Goal: Task Accomplishment & Management: Use online tool/utility

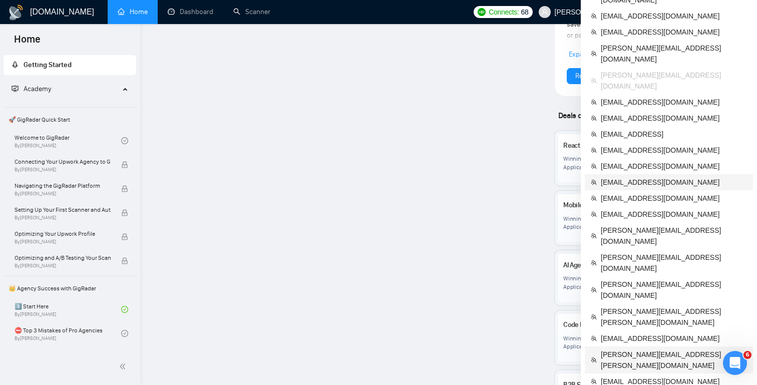
scroll to position [1193, 0]
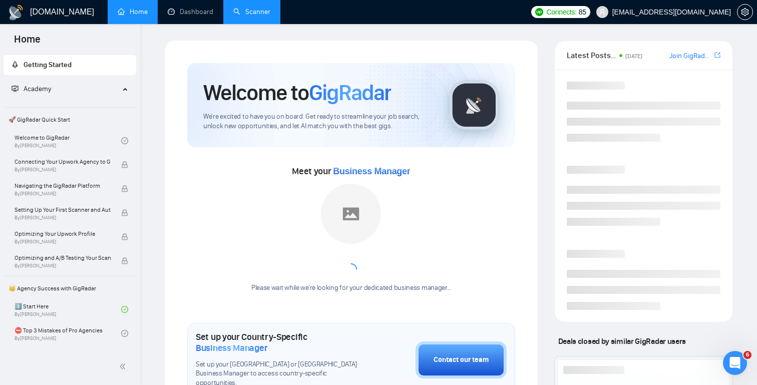
click at [260, 16] on link "Scanner" at bounding box center [251, 12] width 37 height 9
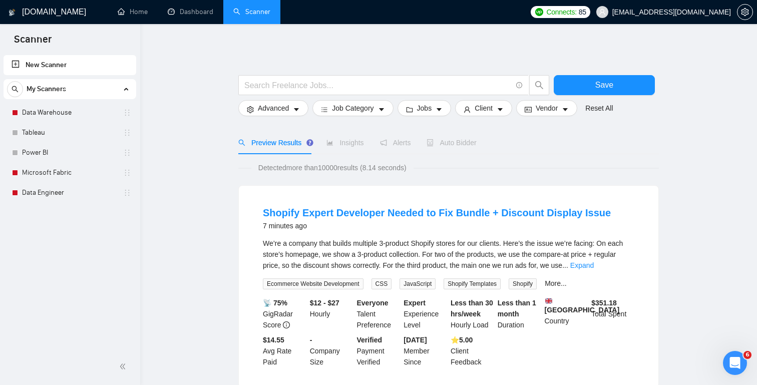
click at [62, 117] on link "Data Warehouse" at bounding box center [69, 113] width 95 height 20
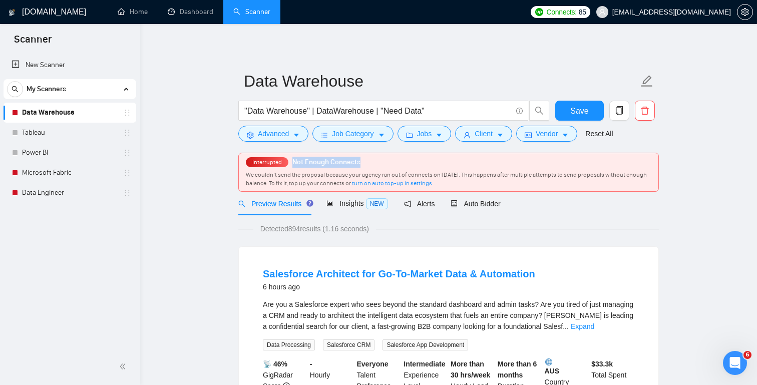
drag, startPoint x: 288, startPoint y: 162, endPoint x: 365, endPoint y: 165, distance: 76.2
click at [365, 165] on div "Interrupted Not Enough Connects We couldn’t send the proposal because your agen…" at bounding box center [449, 172] width 420 height 38
click at [435, 204] on span "Alerts" at bounding box center [419, 204] width 31 height 8
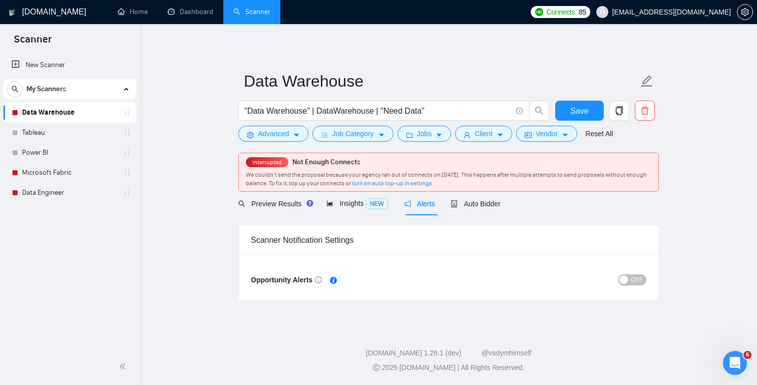
click at [641, 280] on span "OFF" at bounding box center [637, 279] width 12 height 11
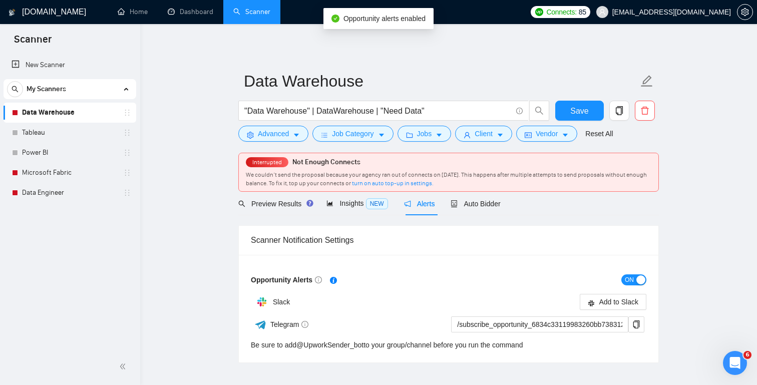
click at [391, 232] on div "Scanner Notification Settings" at bounding box center [449, 240] width 396 height 29
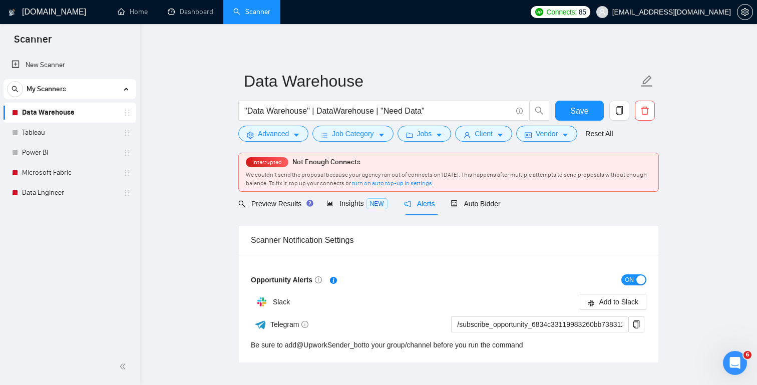
click at [631, 275] on span "ON" at bounding box center [629, 279] width 9 height 11
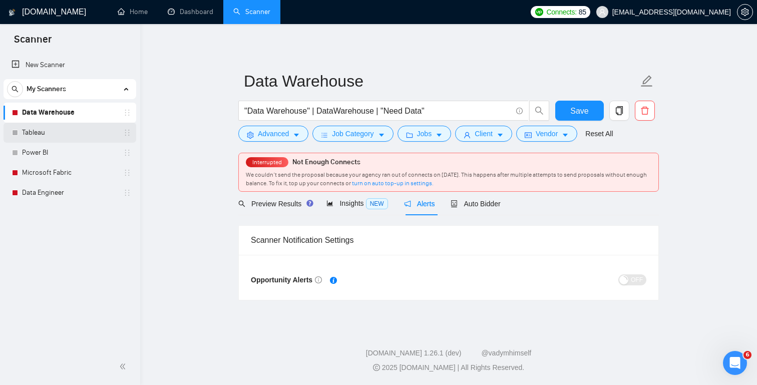
click at [44, 132] on link "Tableau" at bounding box center [69, 133] width 95 height 20
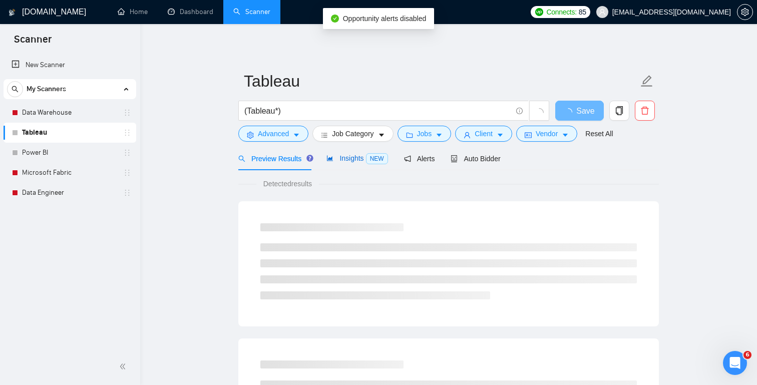
click at [347, 160] on span "Insights NEW" at bounding box center [357, 158] width 61 height 8
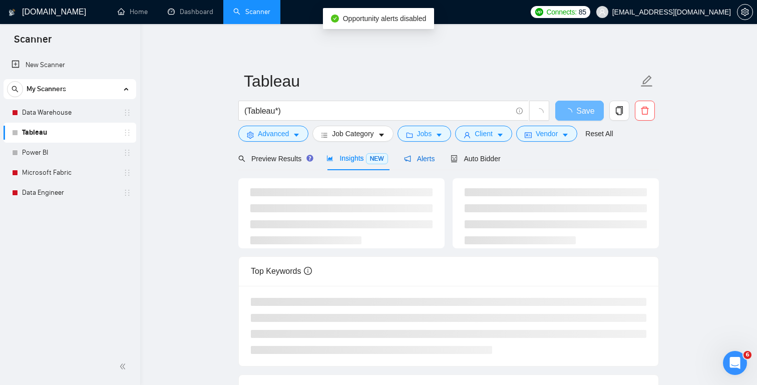
click at [407, 161] on icon "notification" at bounding box center [407, 158] width 7 height 7
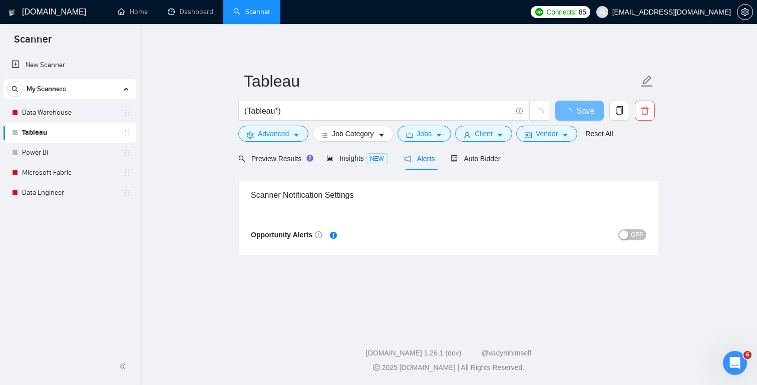
click at [636, 228] on div "OFF" at bounding box center [548, 235] width 198 height 16
click at [639, 238] on span "OFF" at bounding box center [637, 234] width 12 height 11
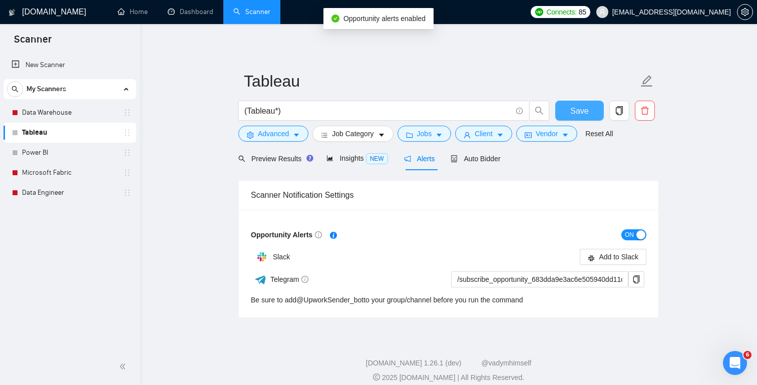
click at [574, 119] on button "Save" at bounding box center [579, 111] width 49 height 20
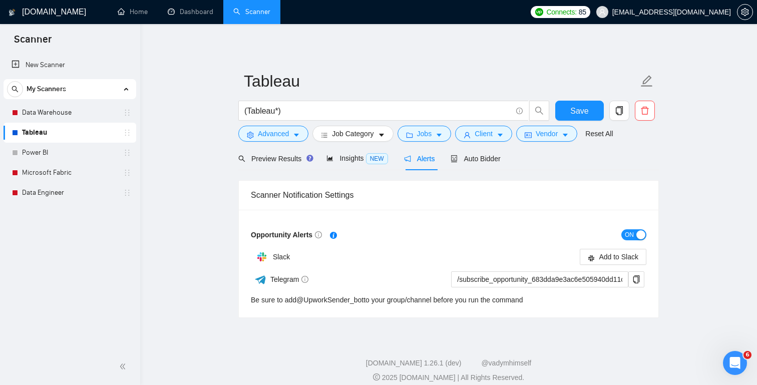
click at [628, 235] on span "ON" at bounding box center [629, 234] width 9 height 11
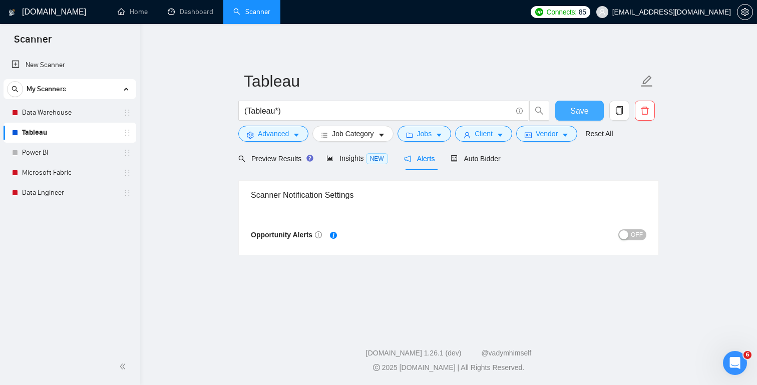
click at [574, 114] on span "Save" at bounding box center [579, 111] width 18 height 13
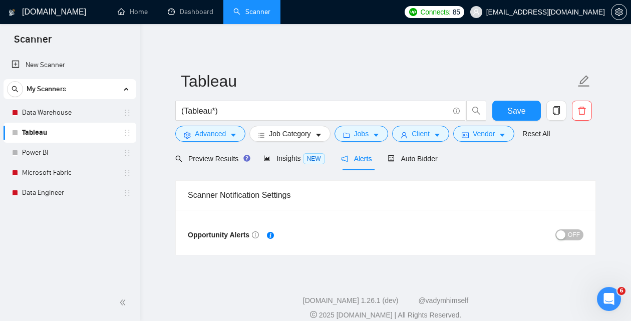
click at [391, 270] on div "[DOMAIN_NAME] Home Dashboard Scanner Connects: 85 [EMAIL_ADDRESS][DOMAIN_NAME] …" at bounding box center [385, 166] width 491 height 333
click at [430, 152] on div "Auto Bidder" at bounding box center [413, 159] width 50 height 24
